Goal: Task Accomplishment & Management: Manage account settings

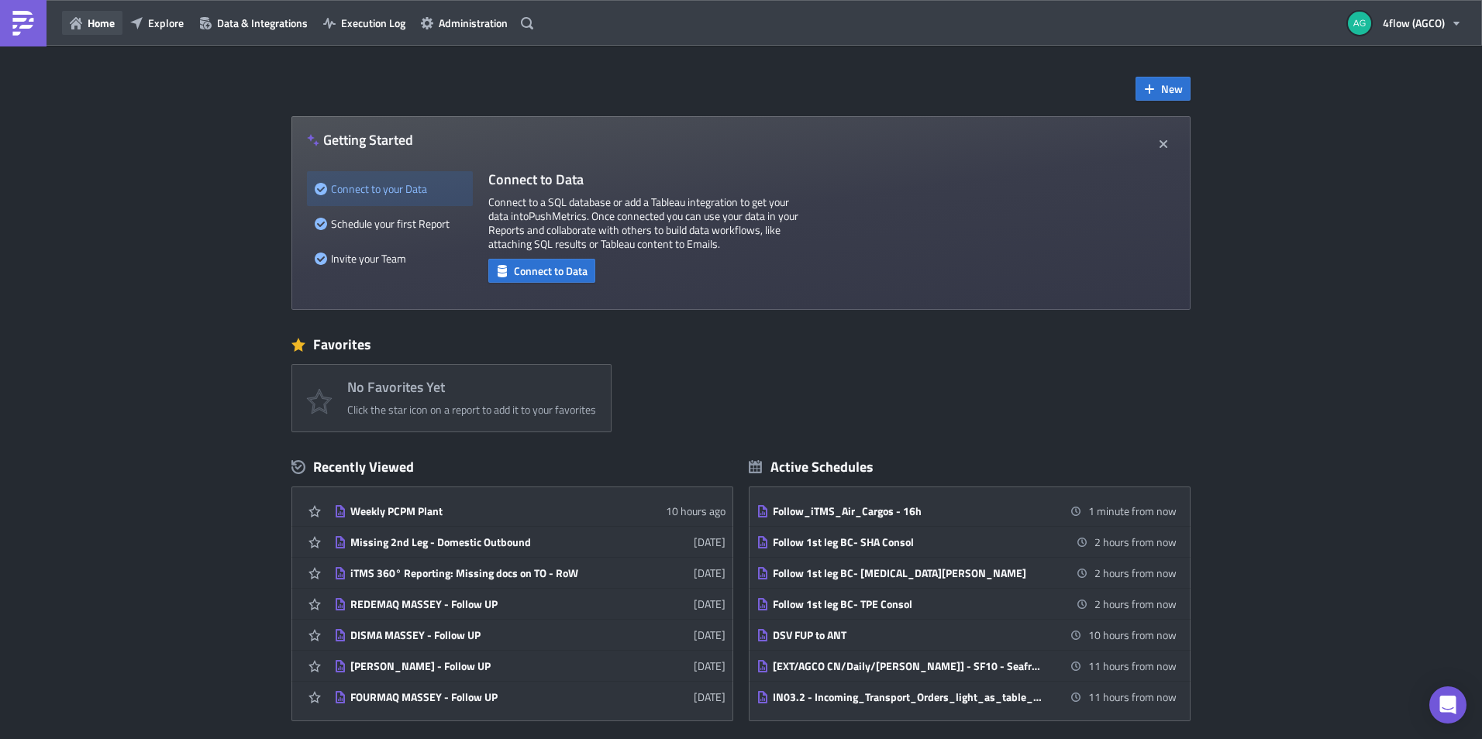
click at [64, 16] on button "Home" at bounding box center [92, 23] width 60 height 24
click at [115, 32] on button "Home" at bounding box center [92, 23] width 60 height 24
click at [103, 19] on span "Home" at bounding box center [101, 23] width 27 height 16
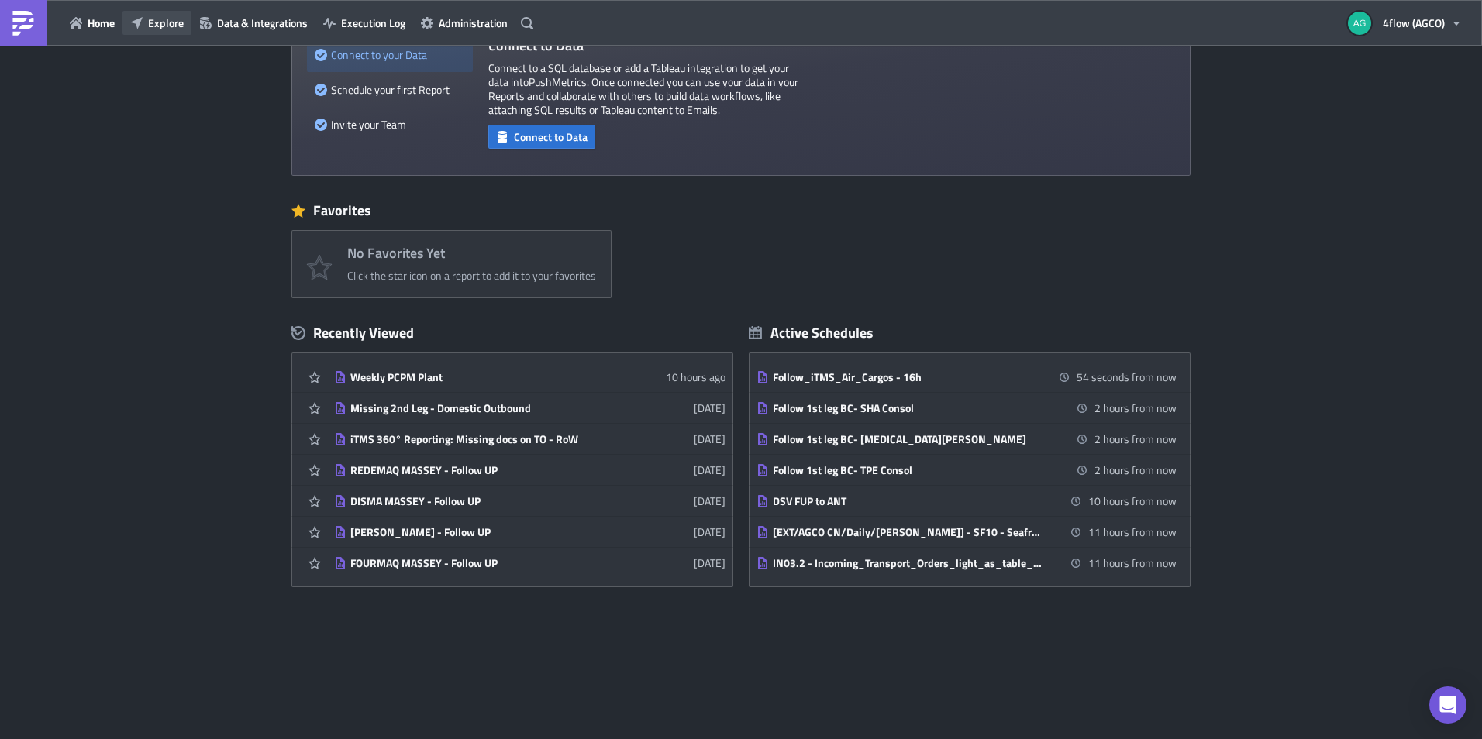
scroll to position [135, 0]
click at [163, 12] on button "Explore" at bounding box center [156, 23] width 69 height 24
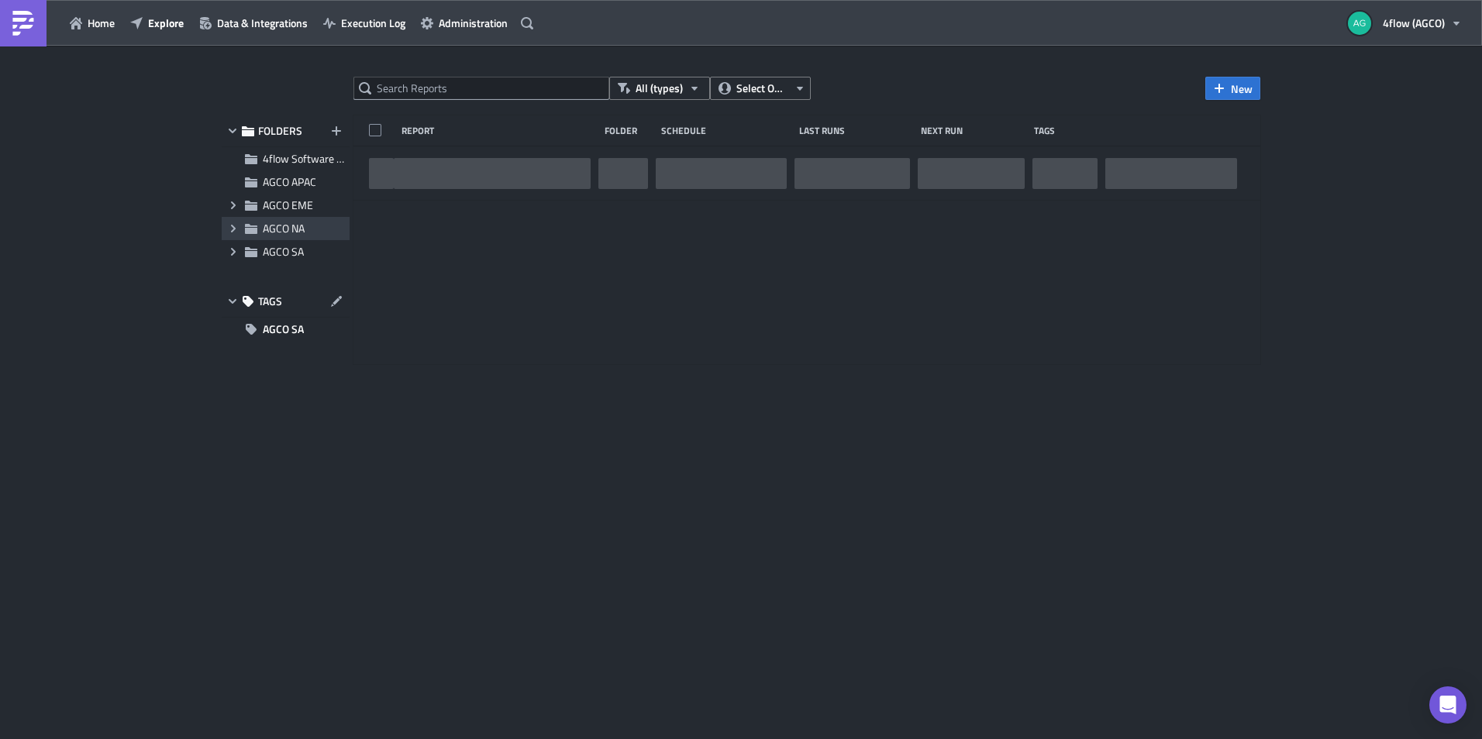
click at [264, 233] on span "AGCO NA" at bounding box center [284, 228] width 42 height 16
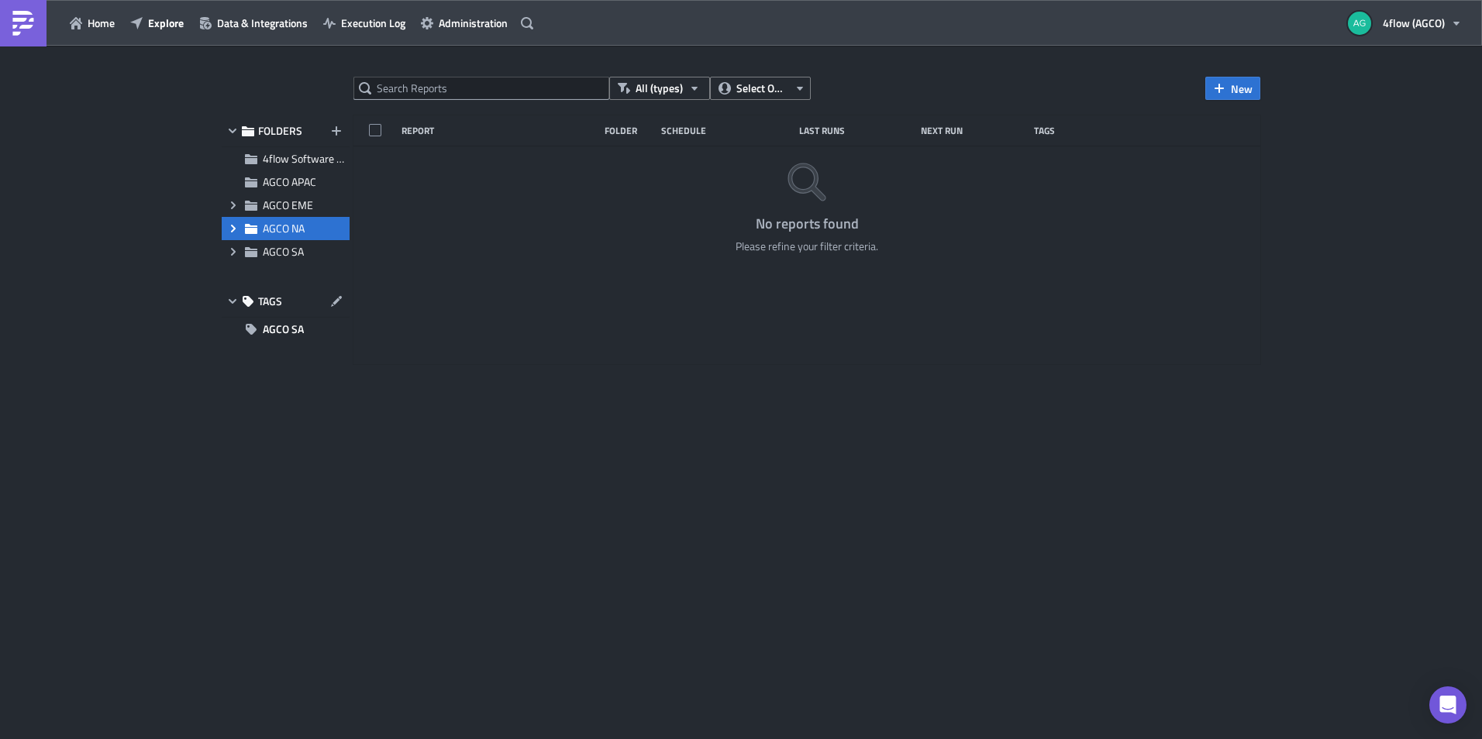
click at [233, 226] on icon at bounding box center [233, 229] width 5 height 8
click at [312, 281] on span "NA_M+P" at bounding box center [302, 275] width 42 height 16
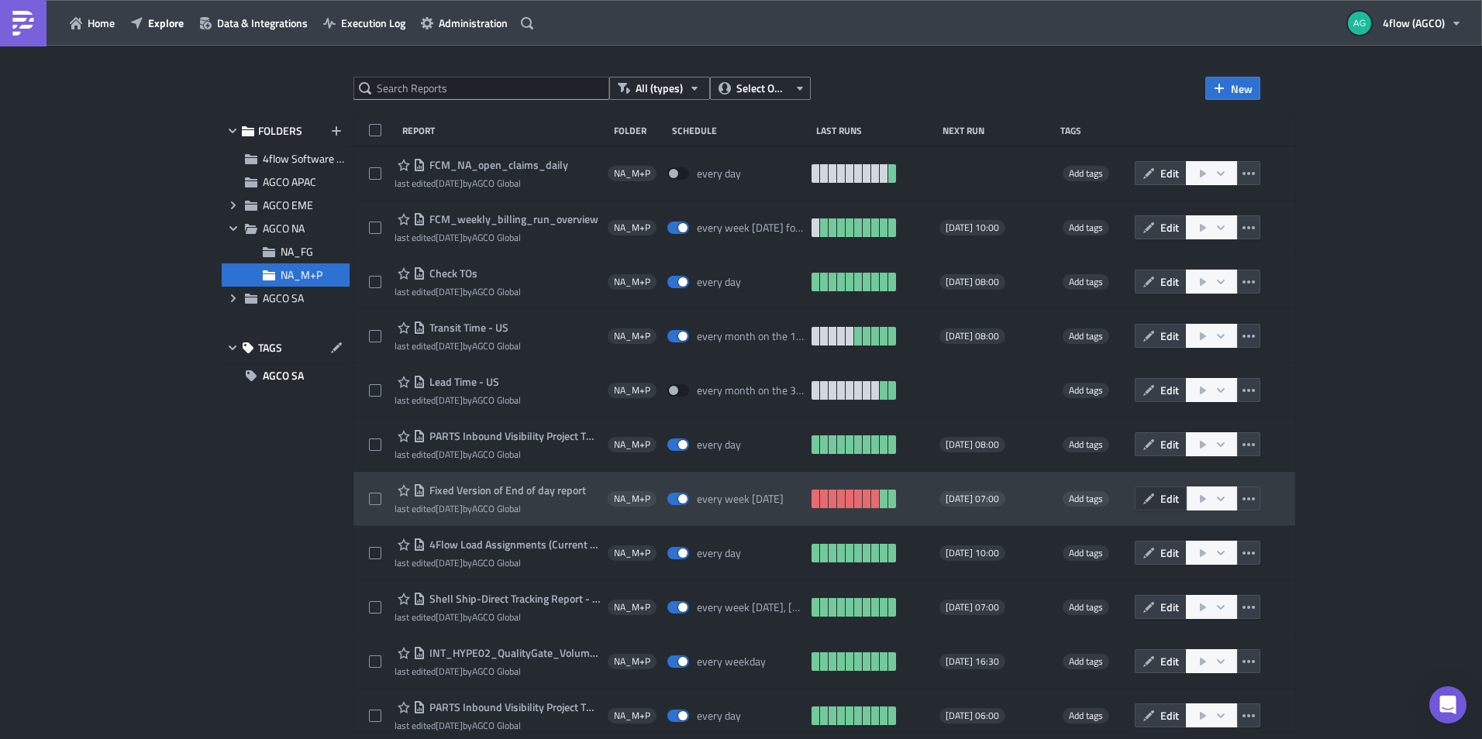
click at [1166, 494] on span "Edit" at bounding box center [1169, 499] width 19 height 16
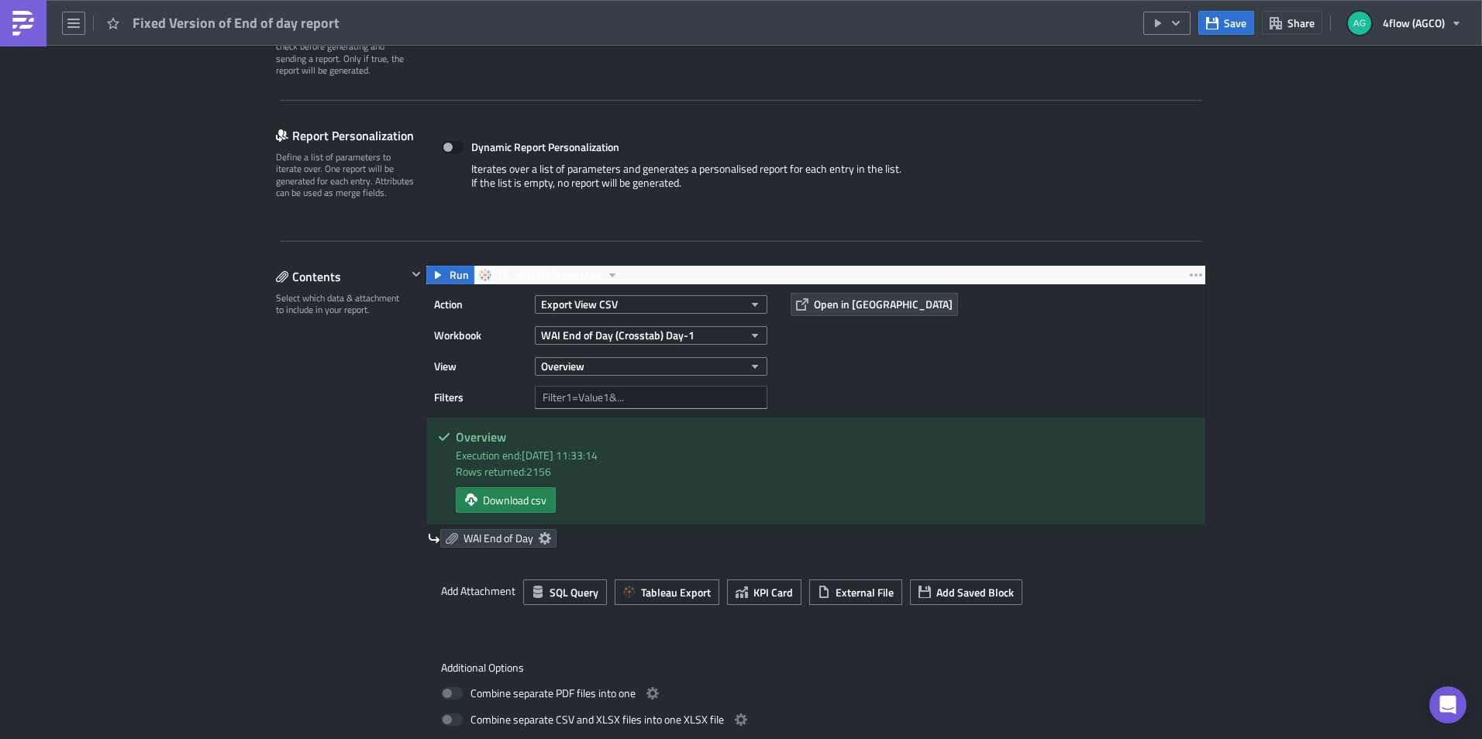
scroll to position [310, 0]
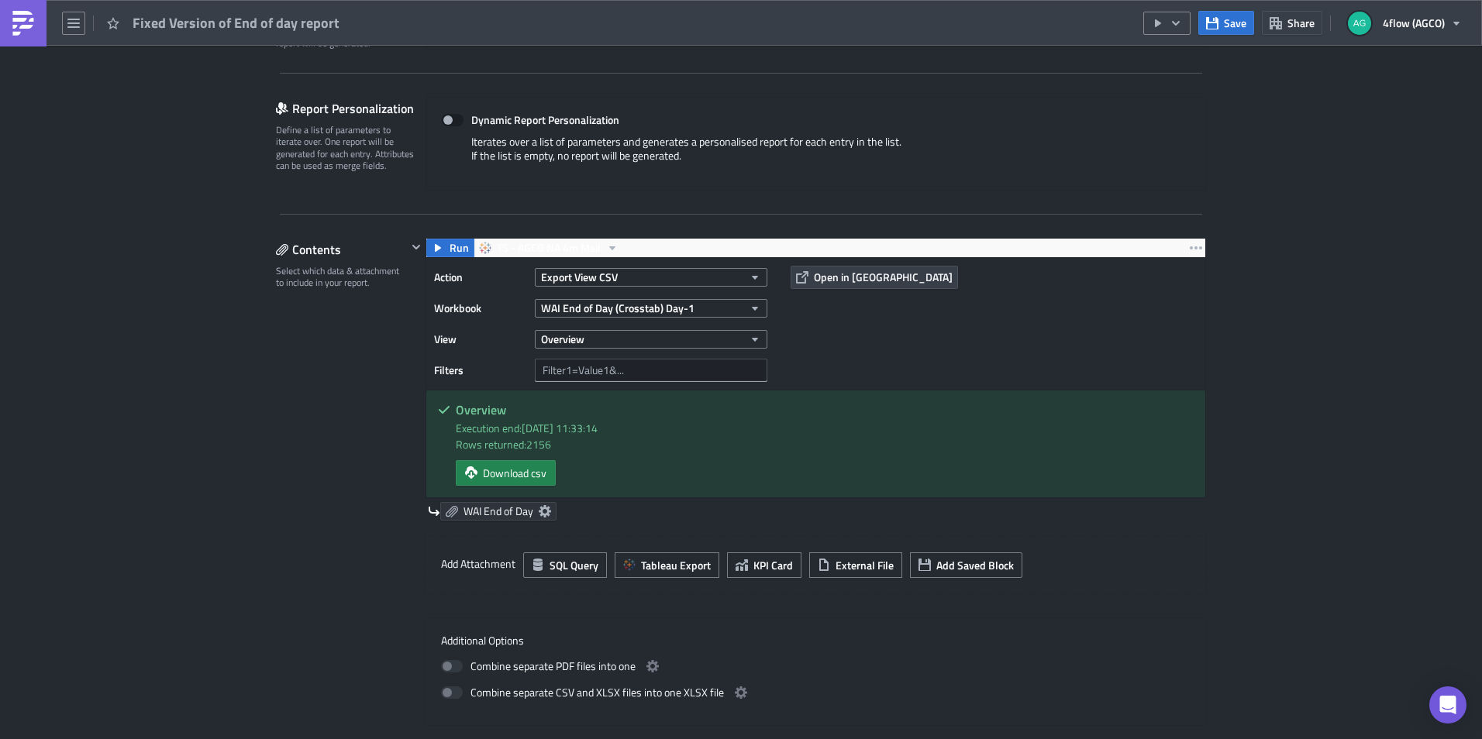
click at [539, 513] on icon at bounding box center [545, 511] width 12 height 12
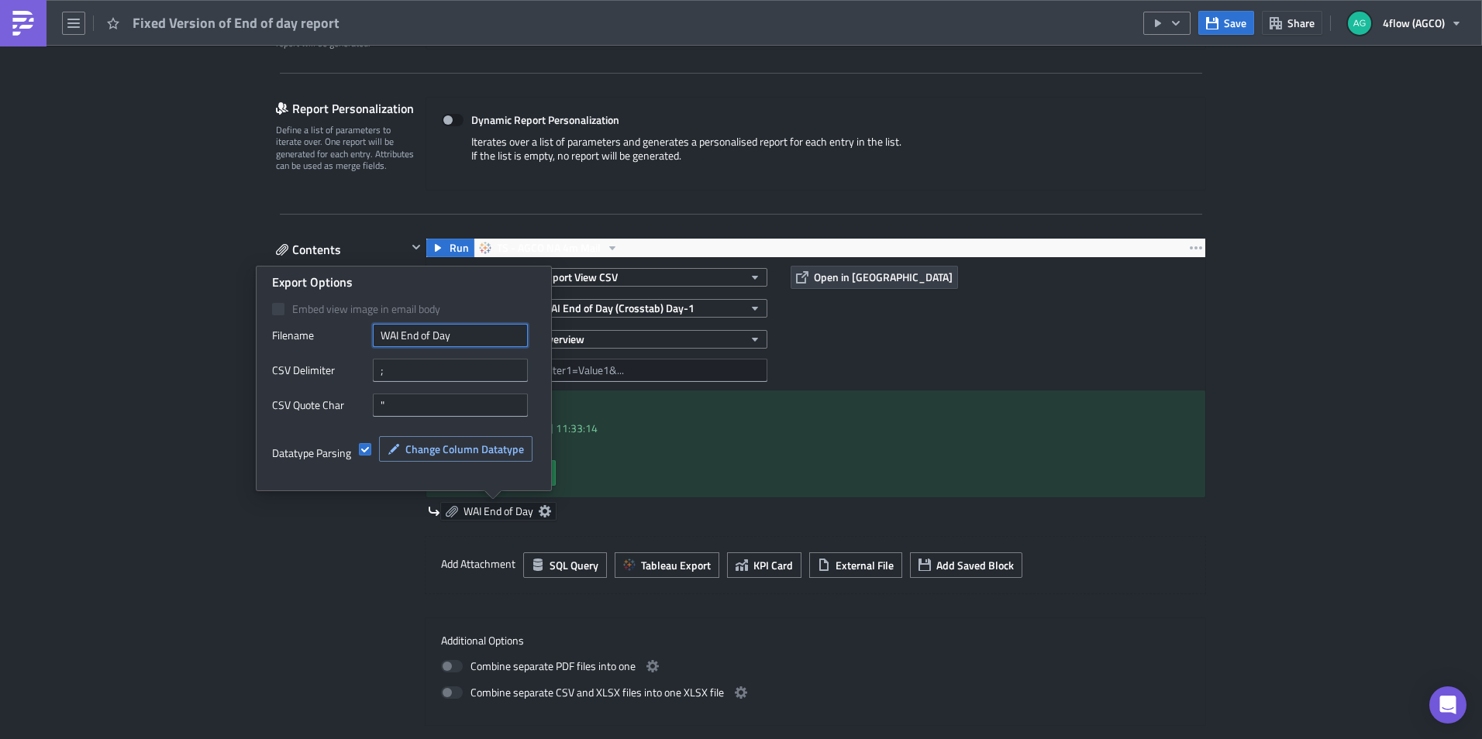
click at [400, 336] on input "WAI End of Day" at bounding box center [450, 335] width 155 height 23
click at [422, 334] on input "WAI_End of Day" at bounding box center [450, 335] width 155 height 23
click at [439, 335] on input "WAI_End_of Day" at bounding box center [450, 335] width 155 height 23
type input "WAI_End_of_Day"
click at [1106, 539] on div "Add Attachment SQL Query Tableau Export KPI Card External File Add Saved Block" at bounding box center [815, 565] width 781 height 58
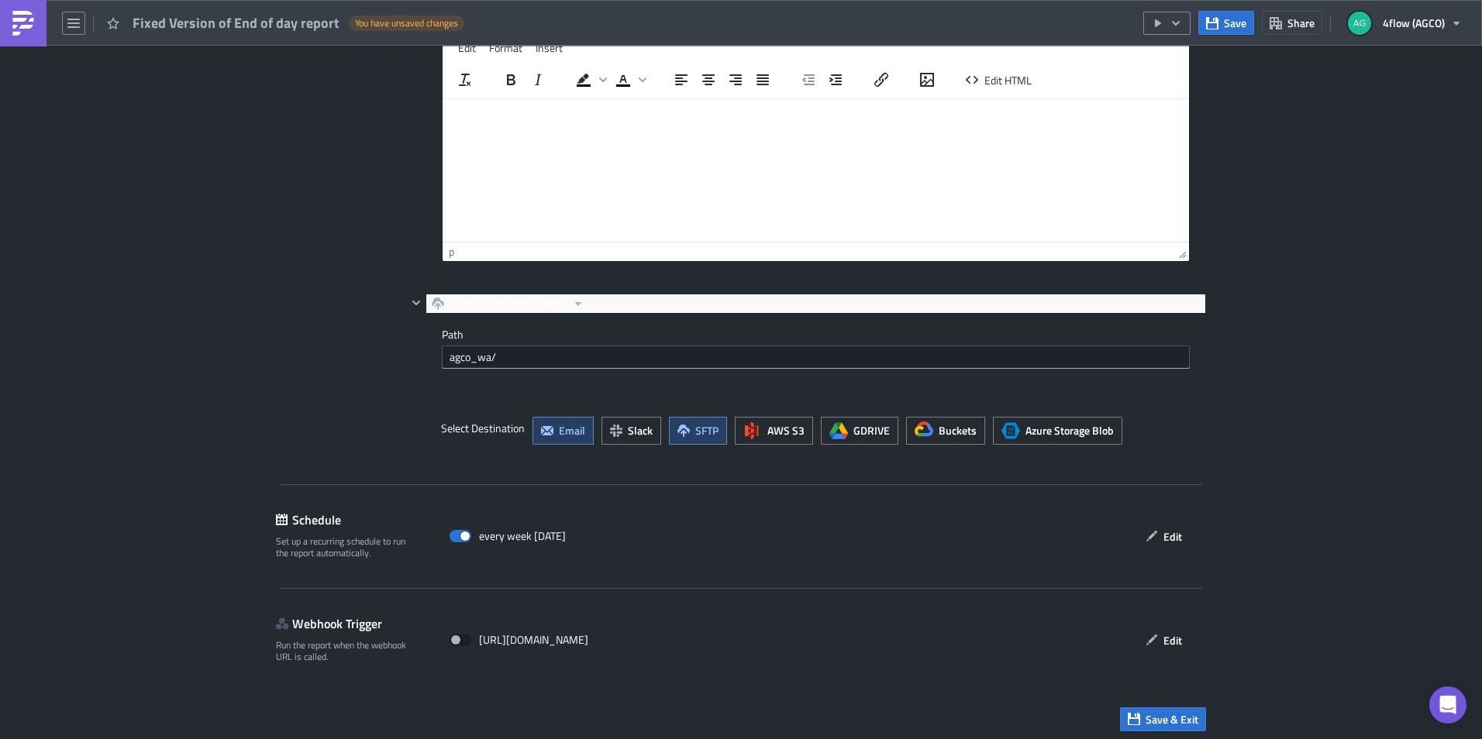
scroll to position [1418, 0]
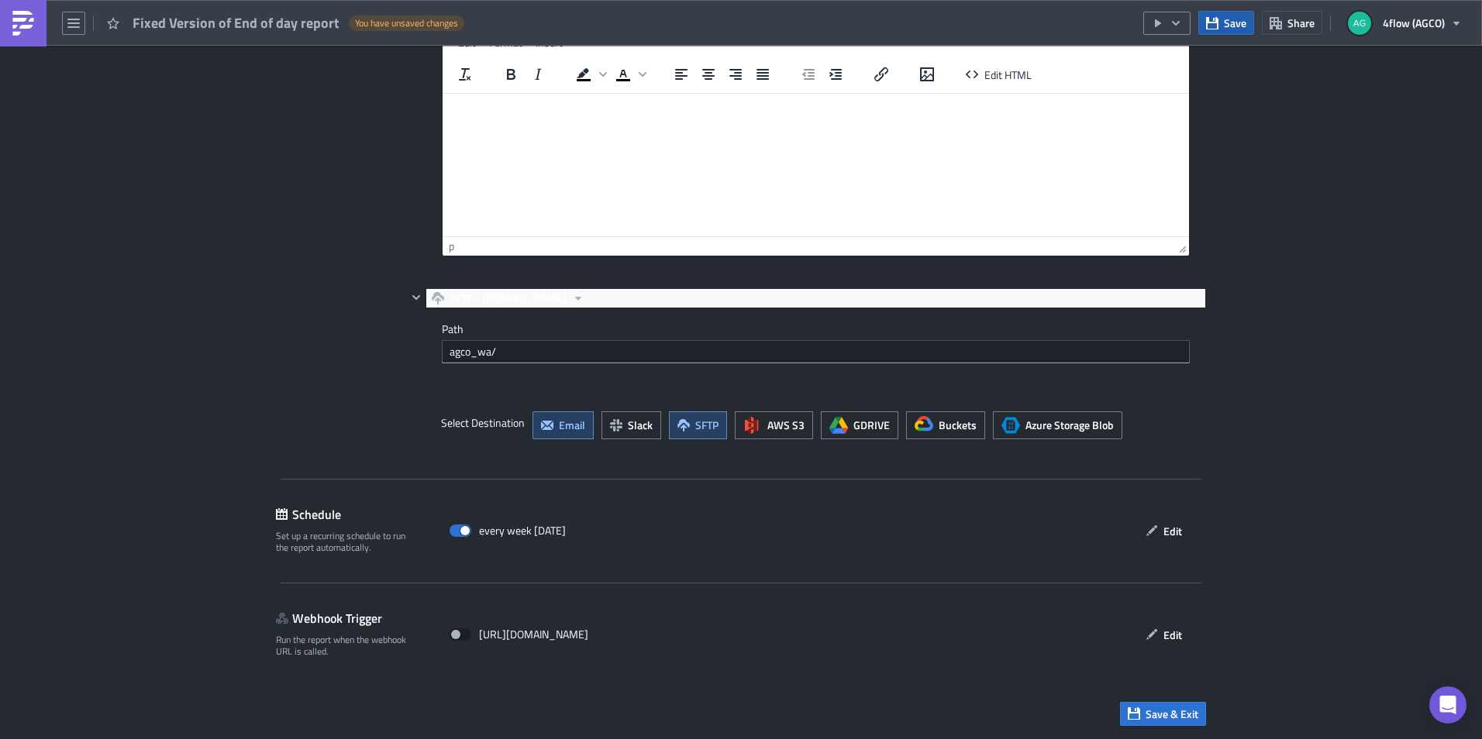
click at [1236, 17] on span "Save" at bounding box center [1235, 23] width 22 height 16
